Goal: Task Accomplishment & Management: Manage account settings

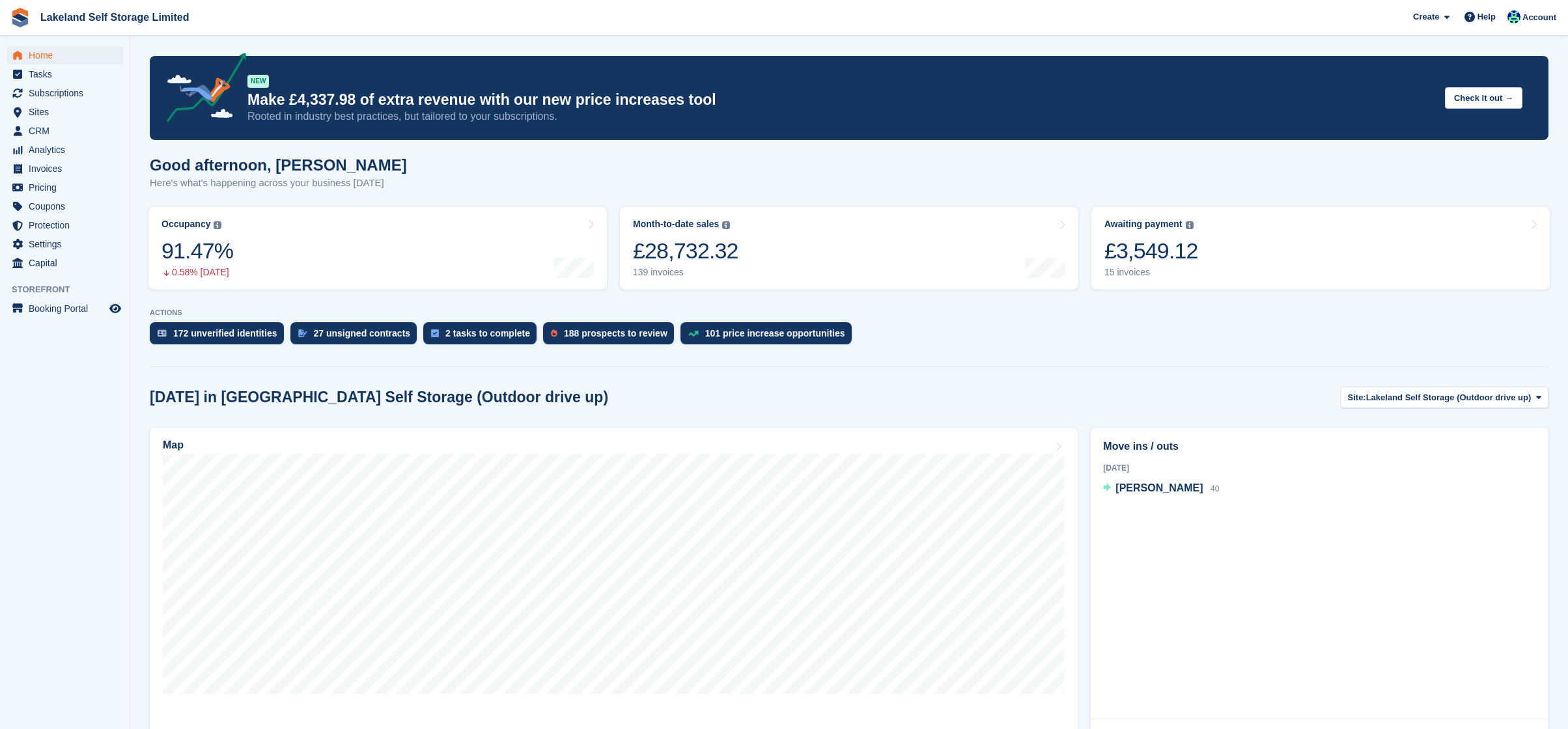
scroll to position [268, 0]
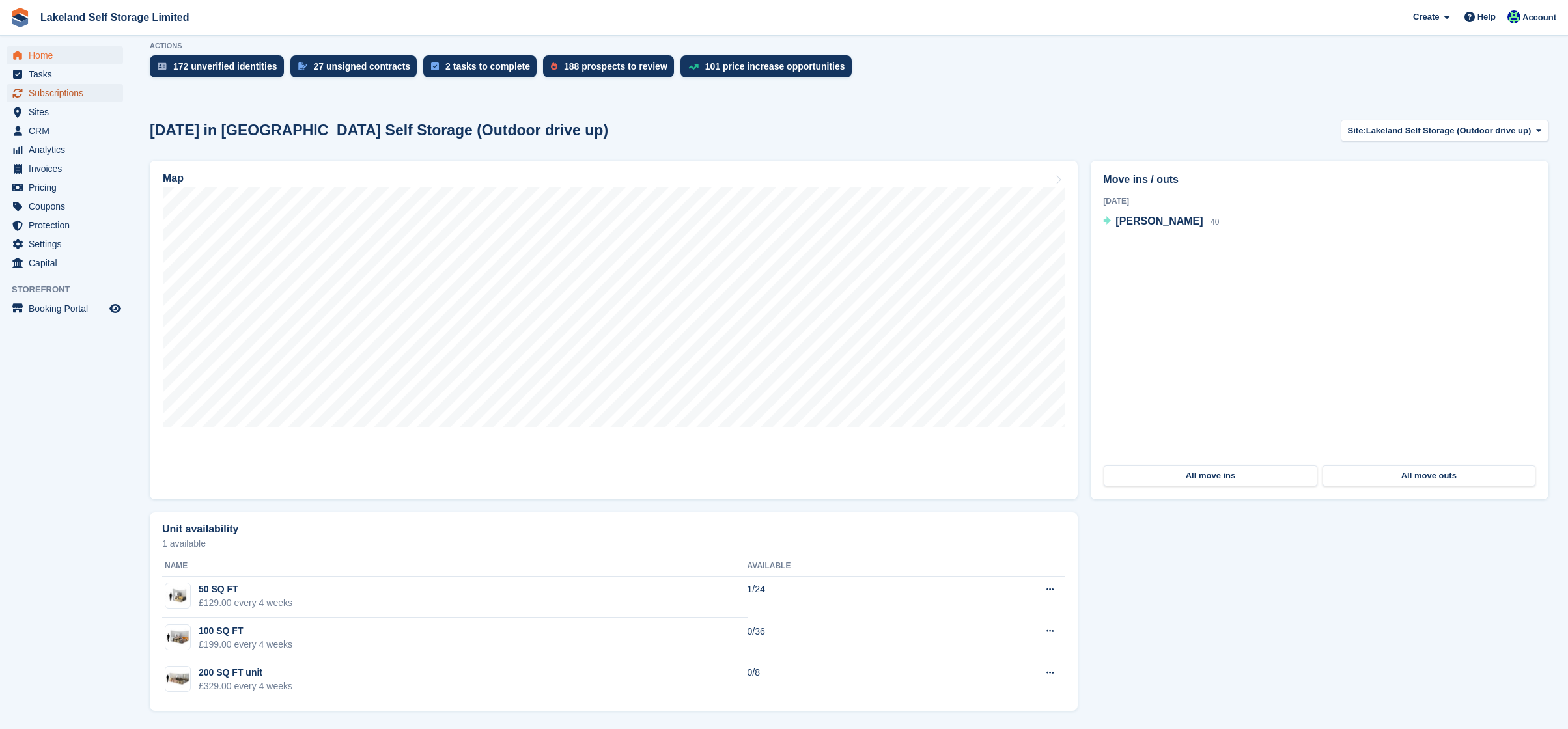
click at [60, 90] on span "Subscriptions" at bounding box center [68, 93] width 78 height 18
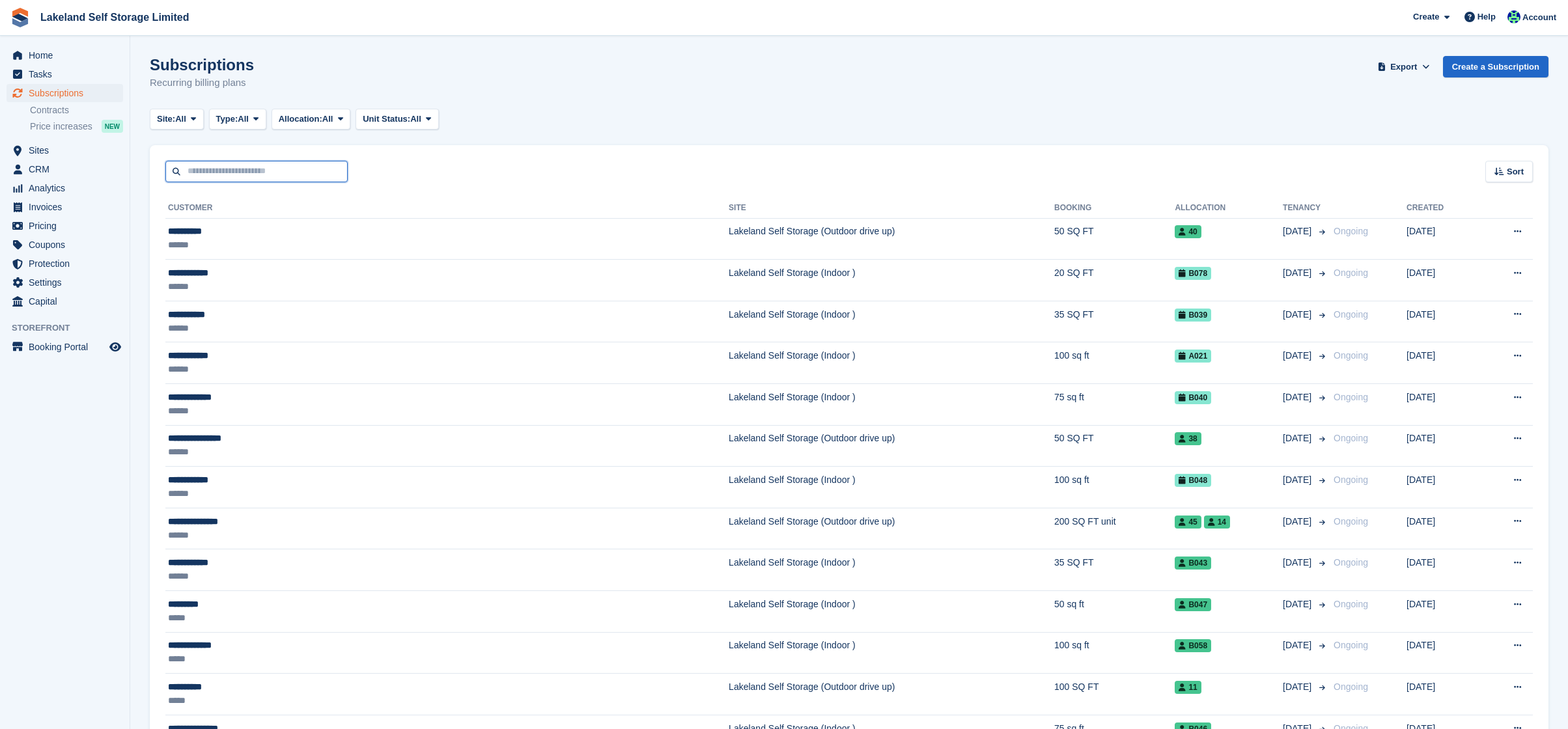
click at [286, 169] on input "text" at bounding box center [257, 171] width 182 height 21
type input "**********"
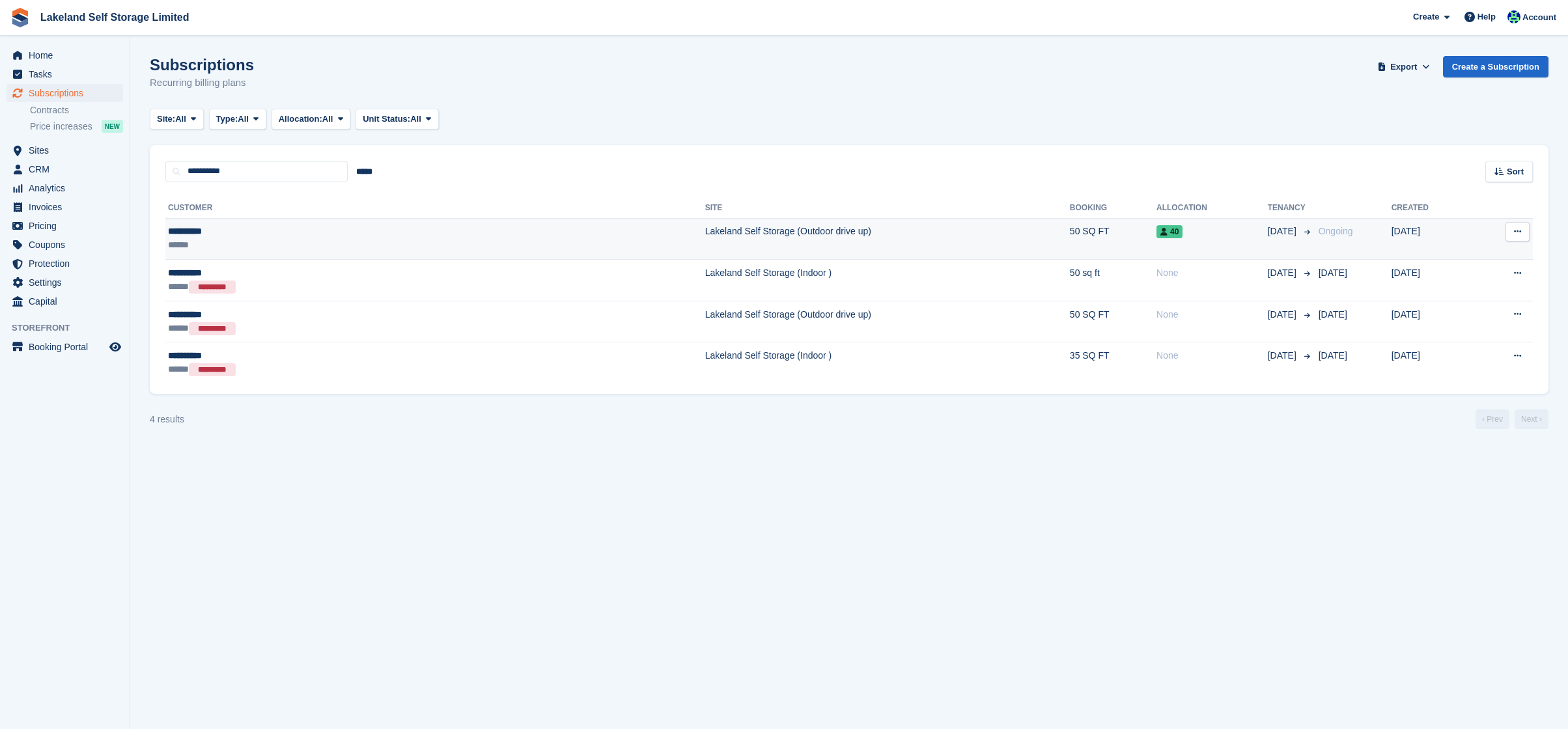
click at [705, 231] on td "Lakeland Self Storage (Outdoor drive up)" at bounding box center [887, 239] width 365 height 42
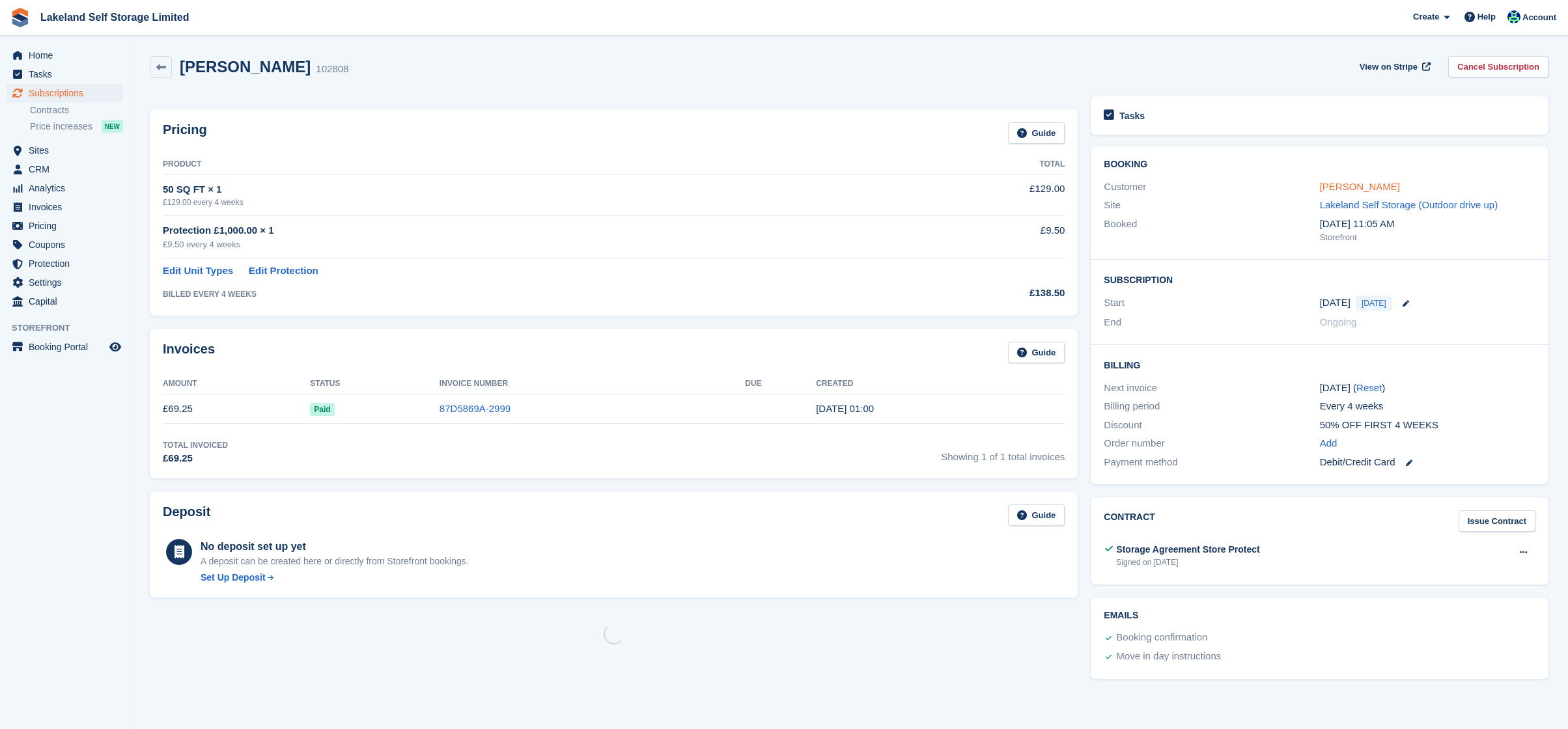
click at [1337, 184] on link "[PERSON_NAME]" at bounding box center [1360, 186] width 80 height 11
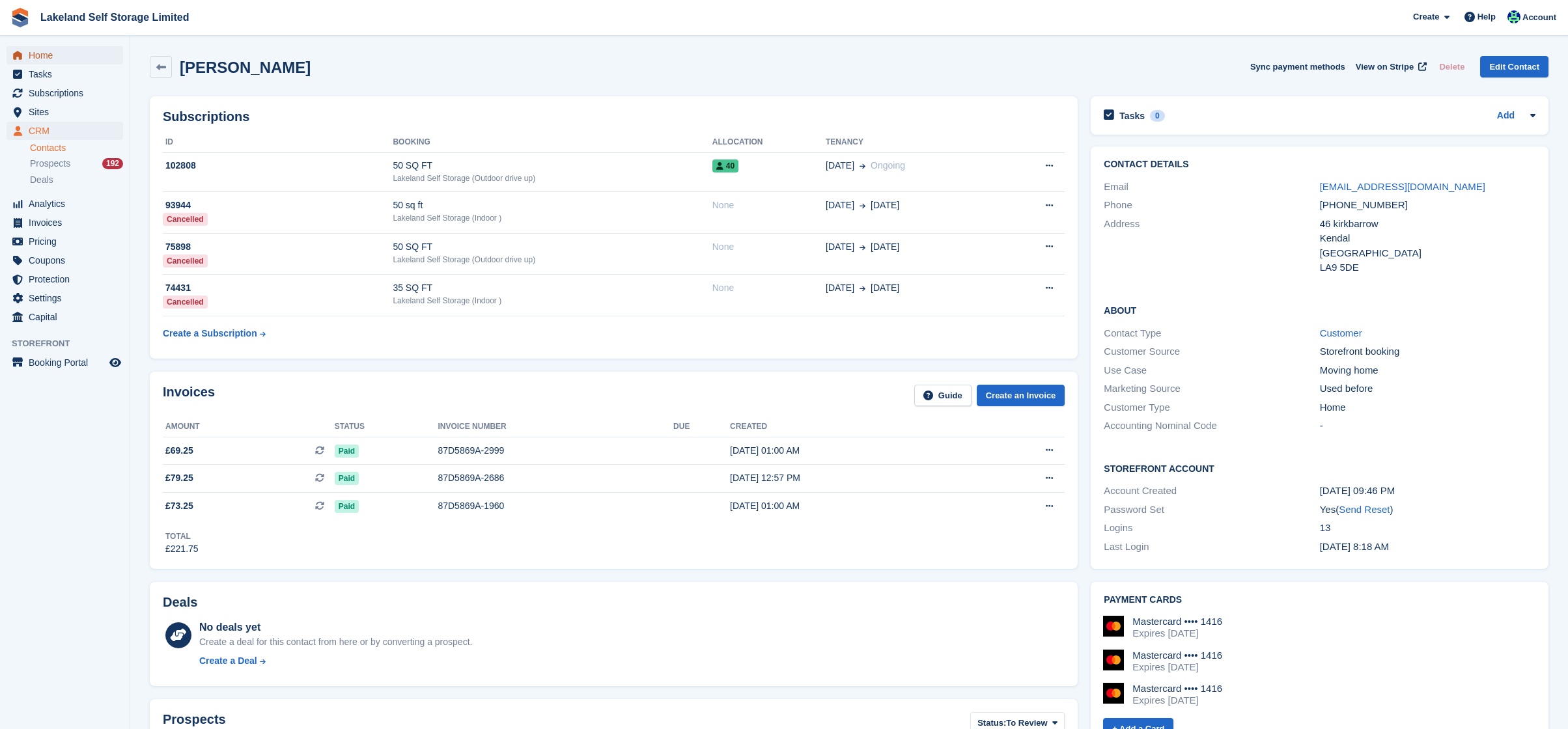
click at [45, 53] on span "Home" at bounding box center [68, 55] width 78 height 18
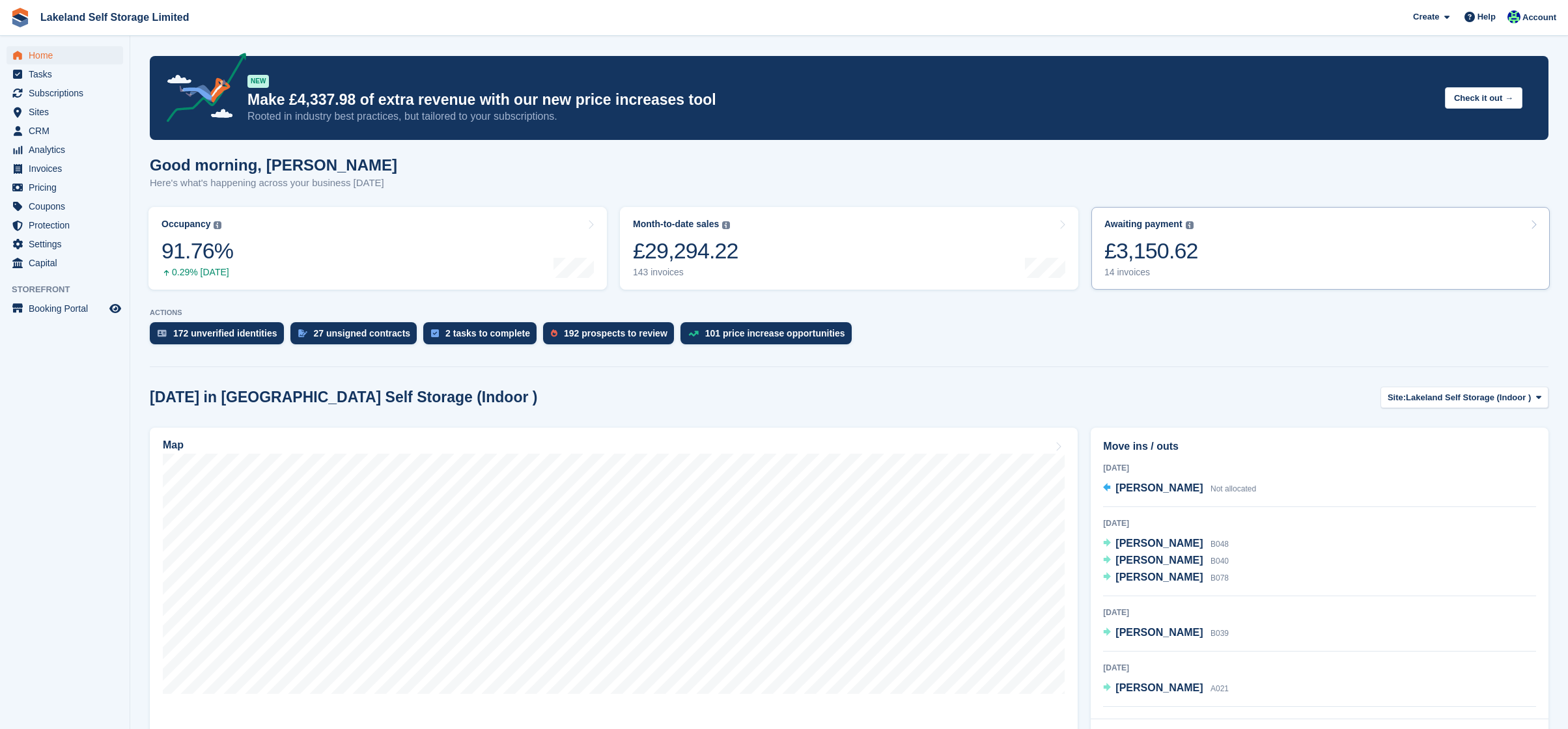
click at [1131, 268] on div "14 invoices" at bounding box center [1151, 272] width 94 height 11
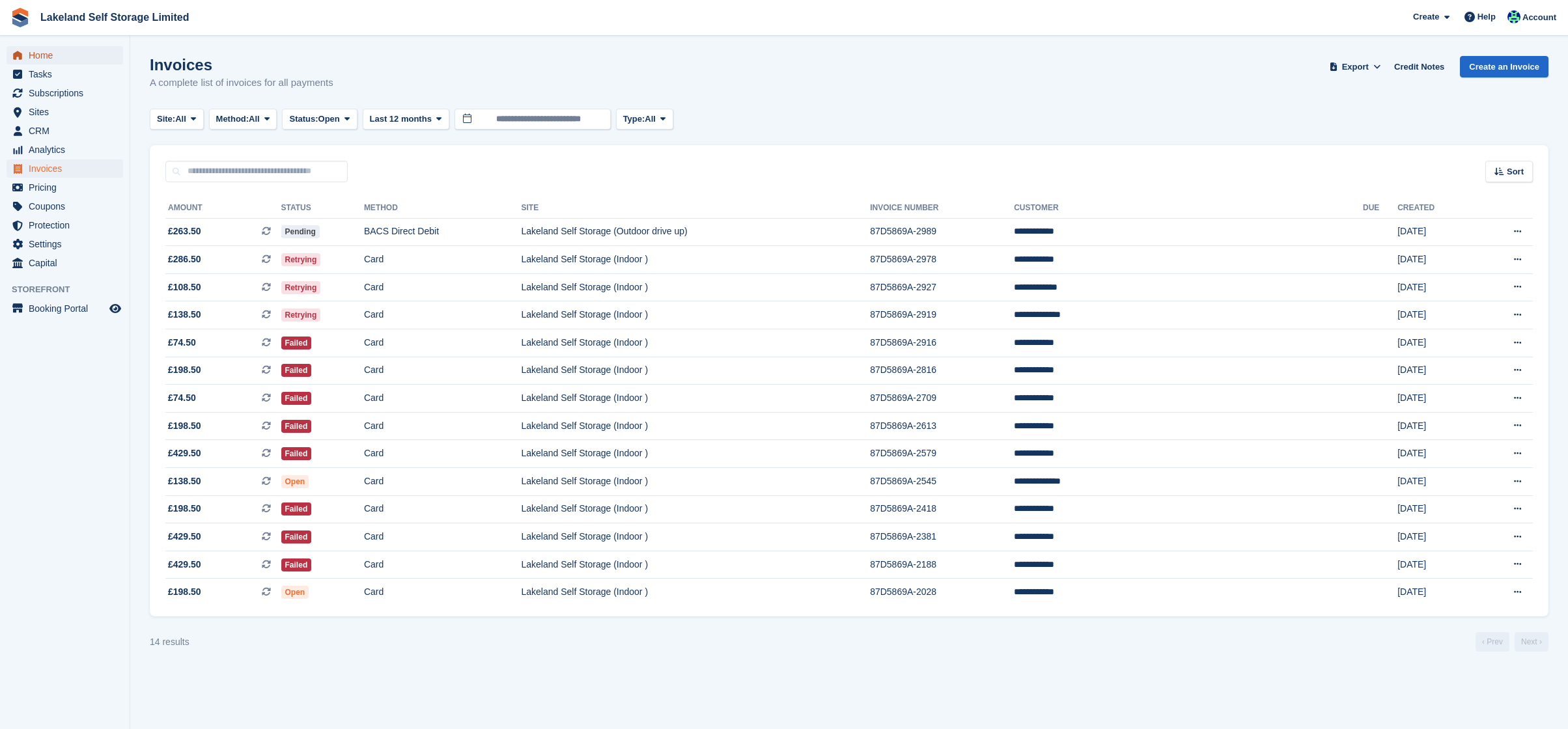
click at [34, 48] on span "Home" at bounding box center [68, 55] width 78 height 18
